Goal: Task Accomplishment & Management: Complete application form

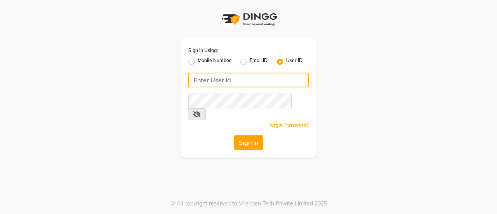
click at [224, 87] on input "Username" at bounding box center [248, 80] width 120 height 15
type input "derma123"
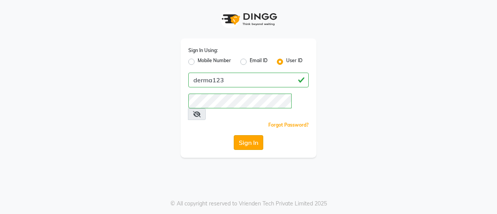
click at [248, 135] on button "Sign In" at bounding box center [248, 142] width 29 height 15
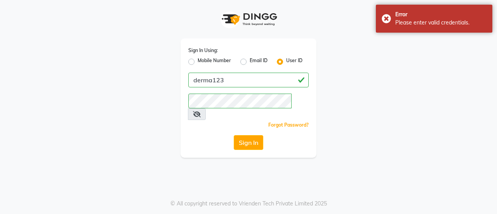
click at [206, 108] on span at bounding box center [197, 114] width 18 height 12
click at [201, 111] on icon at bounding box center [197, 114] width 8 height 6
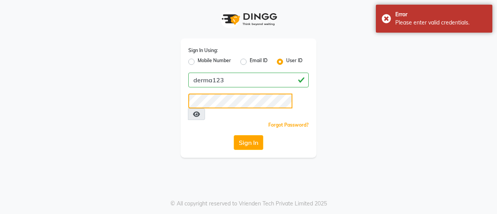
click at [234, 135] on button "Sign In" at bounding box center [248, 142] width 29 height 15
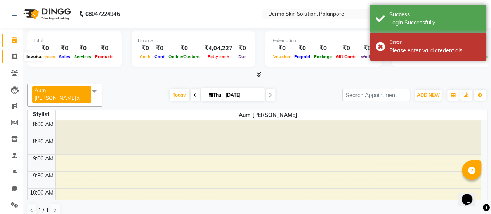
click at [15, 58] on icon at bounding box center [14, 57] width 4 height 6
select select "service"
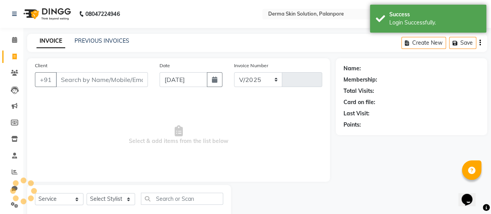
select select "8167"
type input "0343"
click at [64, 79] on input "Client" at bounding box center [102, 79] width 92 height 15
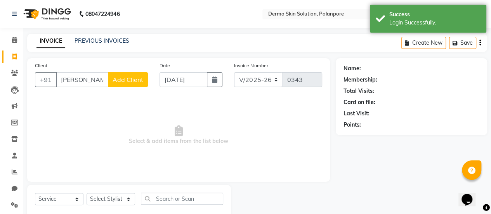
click at [101, 80] on input "[PERSON_NAME]" at bounding box center [82, 79] width 52 height 15
type input "v"
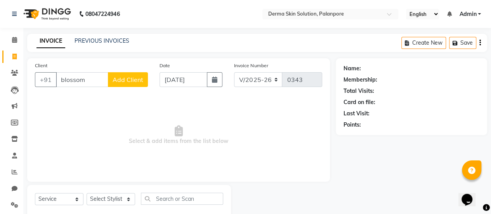
type input "blossom"
click at [135, 77] on span "Add Client" at bounding box center [128, 80] width 31 height 8
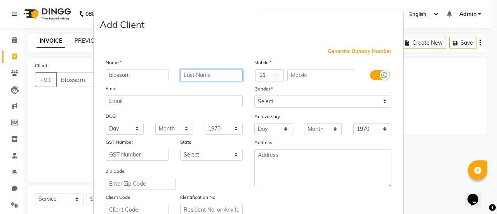
click at [189, 70] on input "text" at bounding box center [211, 75] width 63 height 12
type input "salon"
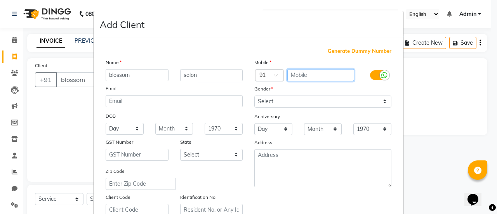
click at [303, 77] on input "text" at bounding box center [320, 75] width 67 height 12
type input "7600075032"
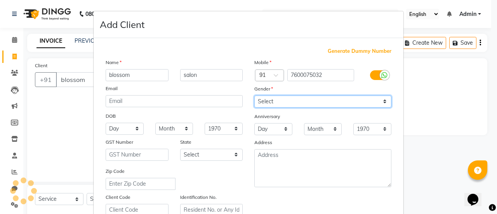
click at [301, 100] on select "Select [DEMOGRAPHIC_DATA] [DEMOGRAPHIC_DATA] Other Prefer Not To Say" at bounding box center [322, 101] width 137 height 12
select select "[DEMOGRAPHIC_DATA]"
click at [254, 95] on select "Select [DEMOGRAPHIC_DATA] [DEMOGRAPHIC_DATA] Other Prefer Not To Say" at bounding box center [322, 101] width 137 height 12
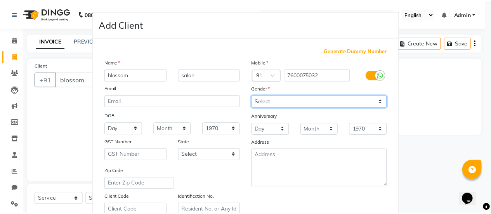
scroll to position [143, 0]
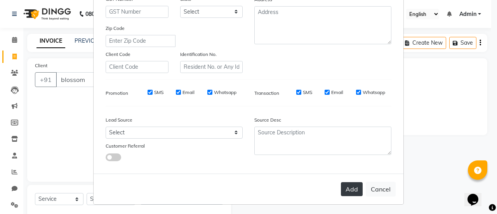
click at [354, 194] on button "Add" at bounding box center [352, 189] width 22 height 14
type input "7600075032"
select select
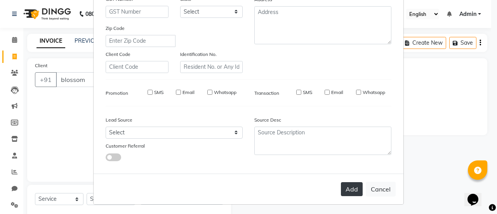
select select
checkbox input "false"
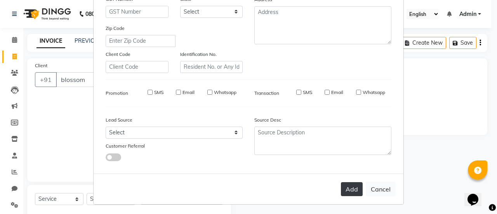
checkbox input "false"
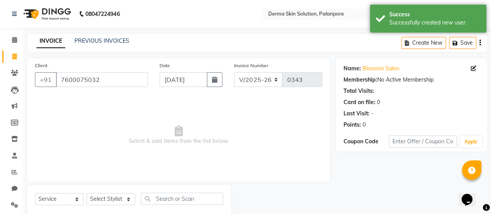
scroll to position [19, 0]
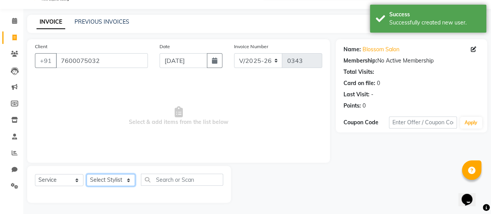
click at [112, 183] on select "Select Stylist Aum [PERSON_NAME] [PERSON_NAME] [PERSON_NAME] [PERSON_NAME] Meet…" at bounding box center [111, 180] width 48 height 12
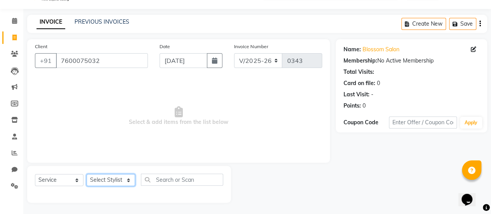
select select "80159"
click at [87, 174] on select "Select Stylist Aum [PERSON_NAME] [PERSON_NAME] [PERSON_NAME] [PERSON_NAME] Meet…" at bounding box center [111, 180] width 48 height 12
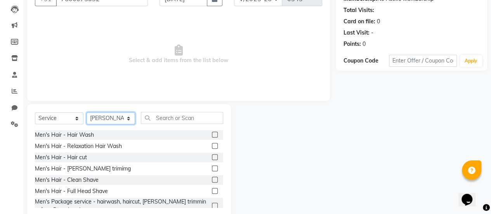
scroll to position [81, 0]
click at [52, 115] on select "Select Service Product Membership Package Voucher Prepaid Gift Card" at bounding box center [59, 118] width 48 height 12
select select "product"
click at [35, 112] on select "Select Service Product Membership Package Voucher Prepaid Gift Card" at bounding box center [59, 118] width 48 height 12
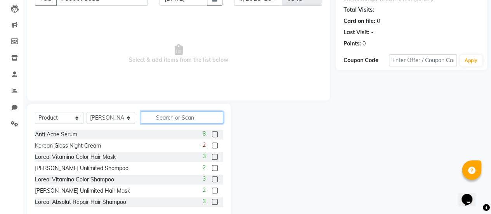
click at [169, 118] on input "text" at bounding box center [182, 117] width 82 height 12
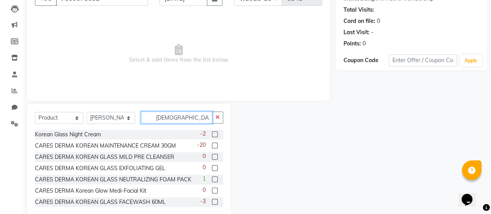
type input "[DEMOGRAPHIC_DATA]"
click at [212, 201] on label at bounding box center [215, 202] width 6 height 6
click at [212, 201] on input "checkbox" at bounding box center [214, 201] width 5 height 5
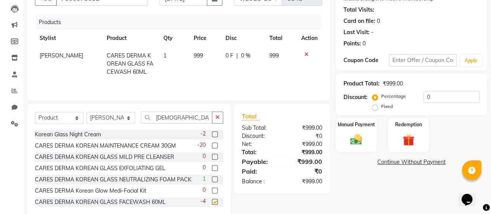
checkbox input "false"
click at [163, 55] on td "1" at bounding box center [174, 64] width 30 height 34
select select "80159"
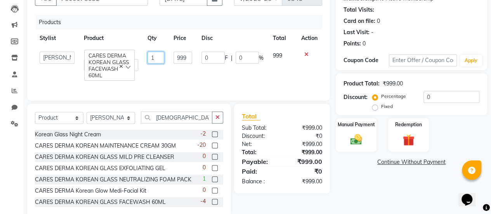
click at [162, 55] on input "1" at bounding box center [155, 58] width 17 height 12
type input "12"
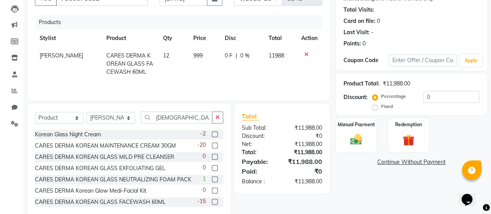
click at [166, 69] on td "12" at bounding box center [173, 64] width 30 height 34
select select "80159"
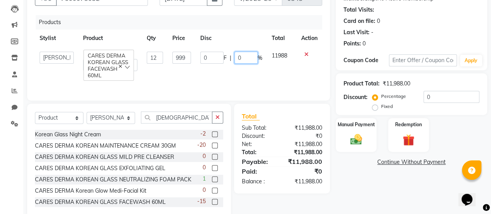
click at [244, 58] on input "0" at bounding box center [245, 58] width 23 height 12
type input "018"
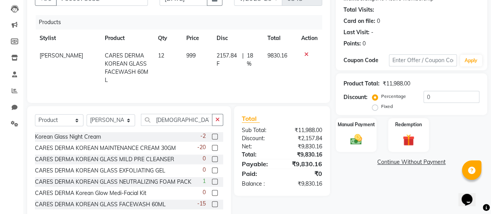
click at [244, 82] on div "Products Stylist Product Qty Price Disc Total Action [PERSON_NAME] CARES DERMA …" at bounding box center [178, 55] width 287 height 80
click at [251, 57] on span "18 %" at bounding box center [252, 60] width 11 height 16
select select "80159"
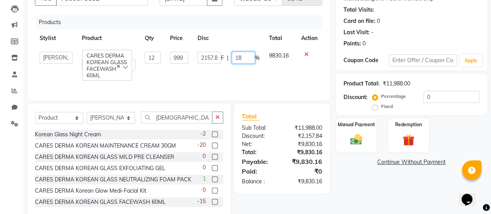
click at [250, 56] on input "18" at bounding box center [243, 58] width 23 height 12
type input "1"
type input "20"
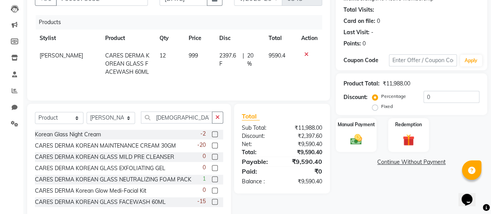
click at [255, 72] on td "2397.6 F | 20 %" at bounding box center [239, 64] width 49 height 34
select select "80159"
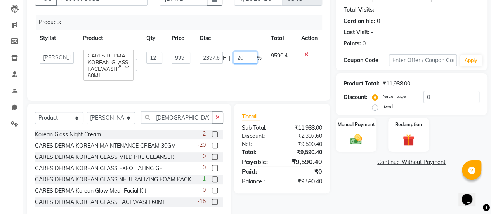
click at [249, 59] on input "20" at bounding box center [245, 58] width 23 height 12
type input "2"
type input "30"
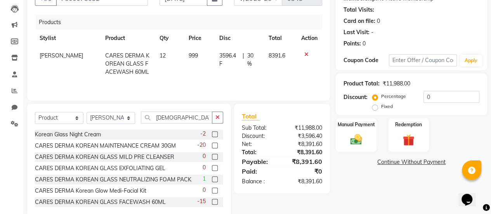
click at [253, 70] on td "3596.4 F | 30 %" at bounding box center [239, 64] width 49 height 34
select select "80159"
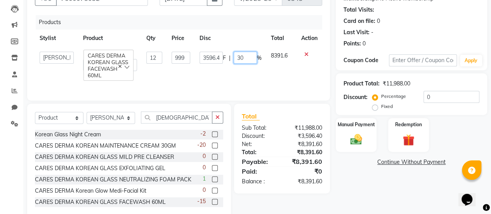
click at [247, 59] on input "30" at bounding box center [245, 58] width 23 height 12
type input "35"
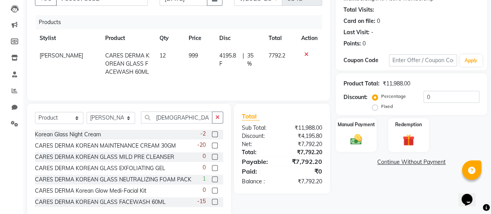
click at [252, 69] on td "4195.8 F | 35 %" at bounding box center [239, 64] width 49 height 34
select select "80159"
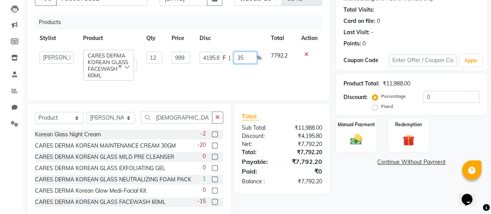
click at [246, 55] on input "35" at bounding box center [245, 58] width 23 height 12
type input "3"
